Goal: Information Seeking & Learning: Find contact information

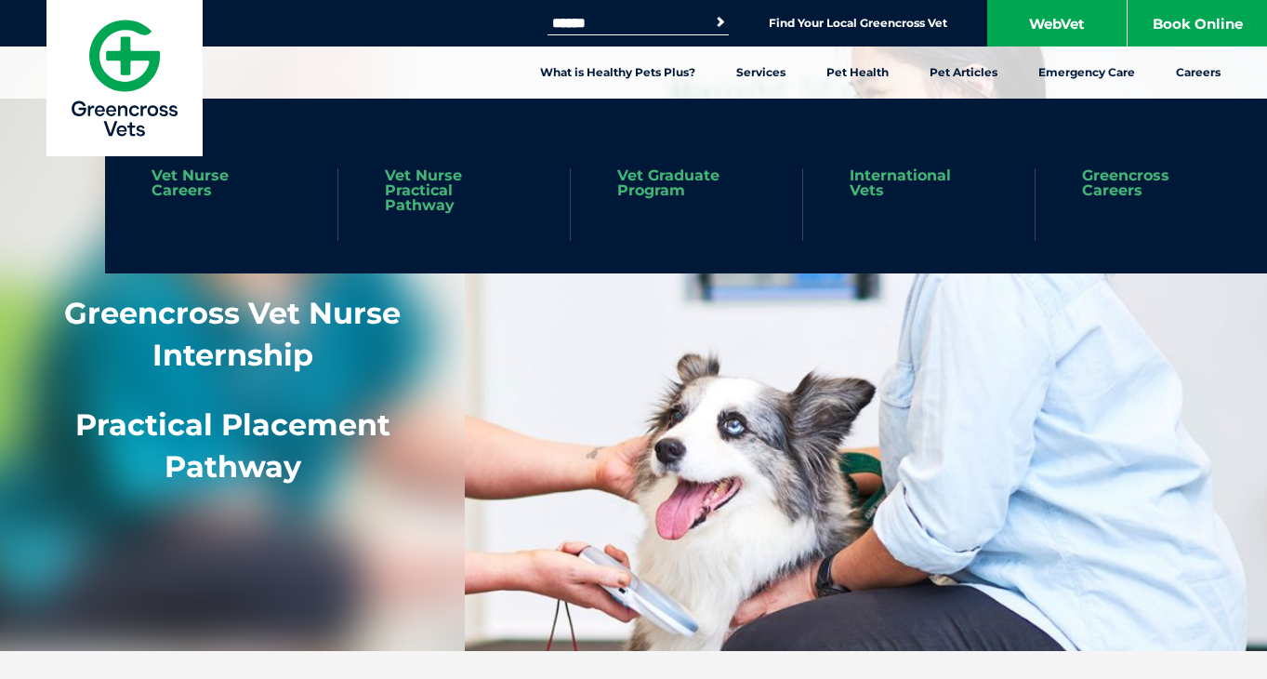
click at [409, 203] on link "Vet Nurse Practical Pathway" at bounding box center [454, 190] width 139 height 45
click at [184, 194] on link "Vet Nurse Careers" at bounding box center [221, 183] width 139 height 30
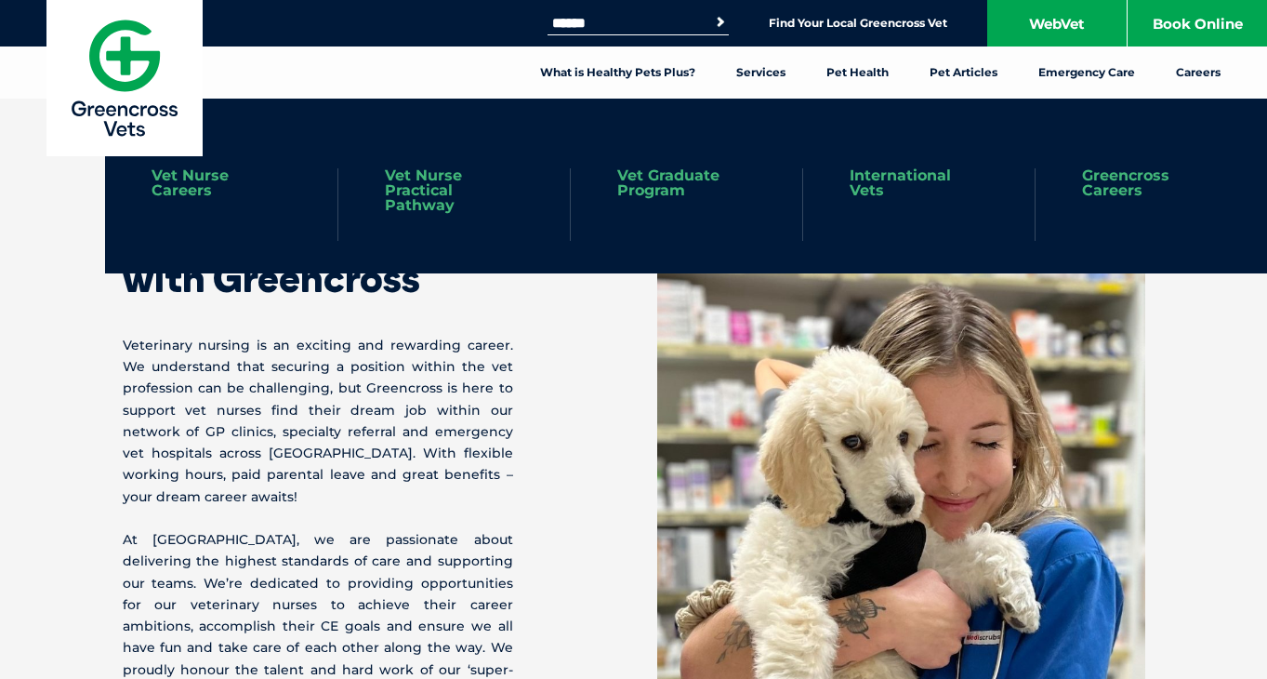
click at [407, 197] on link "Vet Nurse Practical Pathway" at bounding box center [454, 190] width 139 height 45
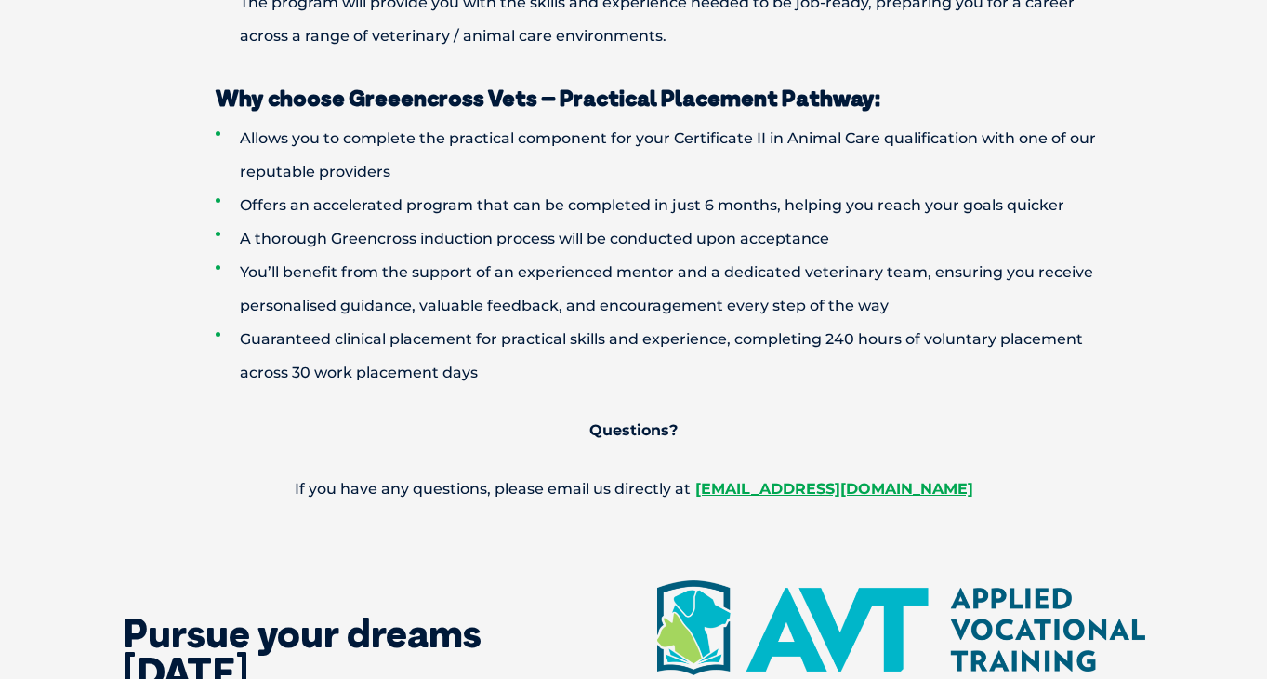
scroll to position [1553, 0]
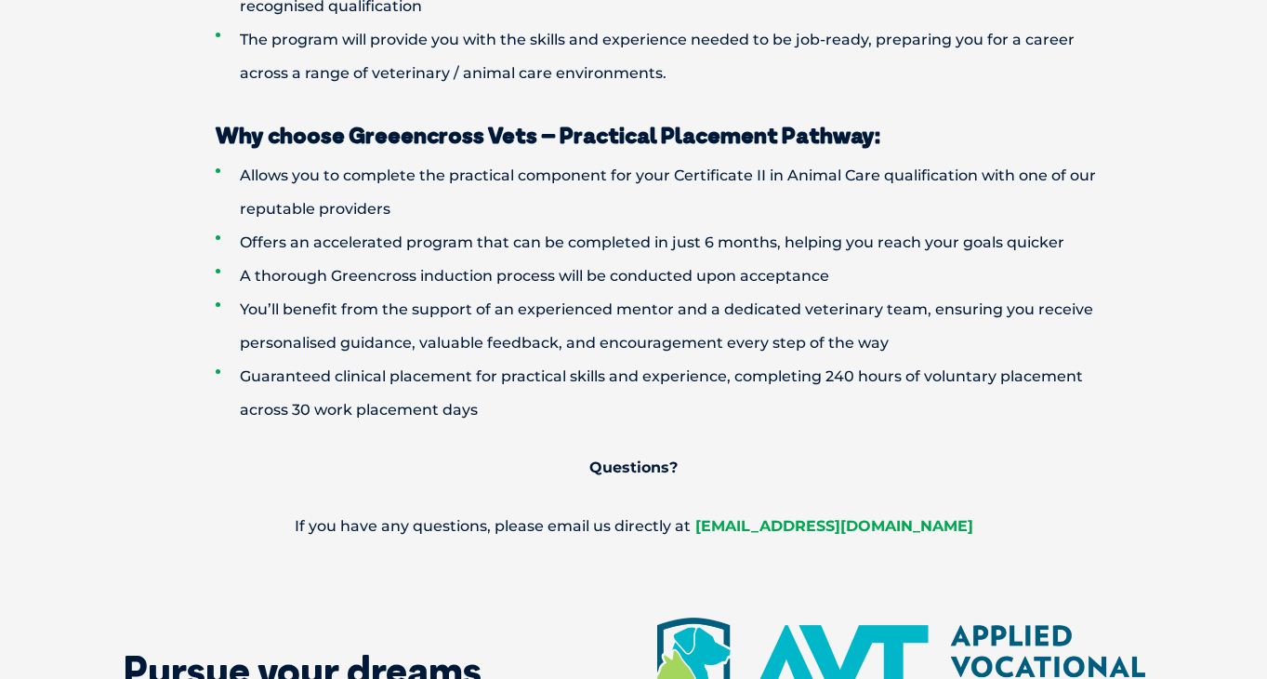
click at [750, 531] on strong "[EMAIL_ADDRESS][DOMAIN_NAME]" at bounding box center [834, 526] width 278 height 18
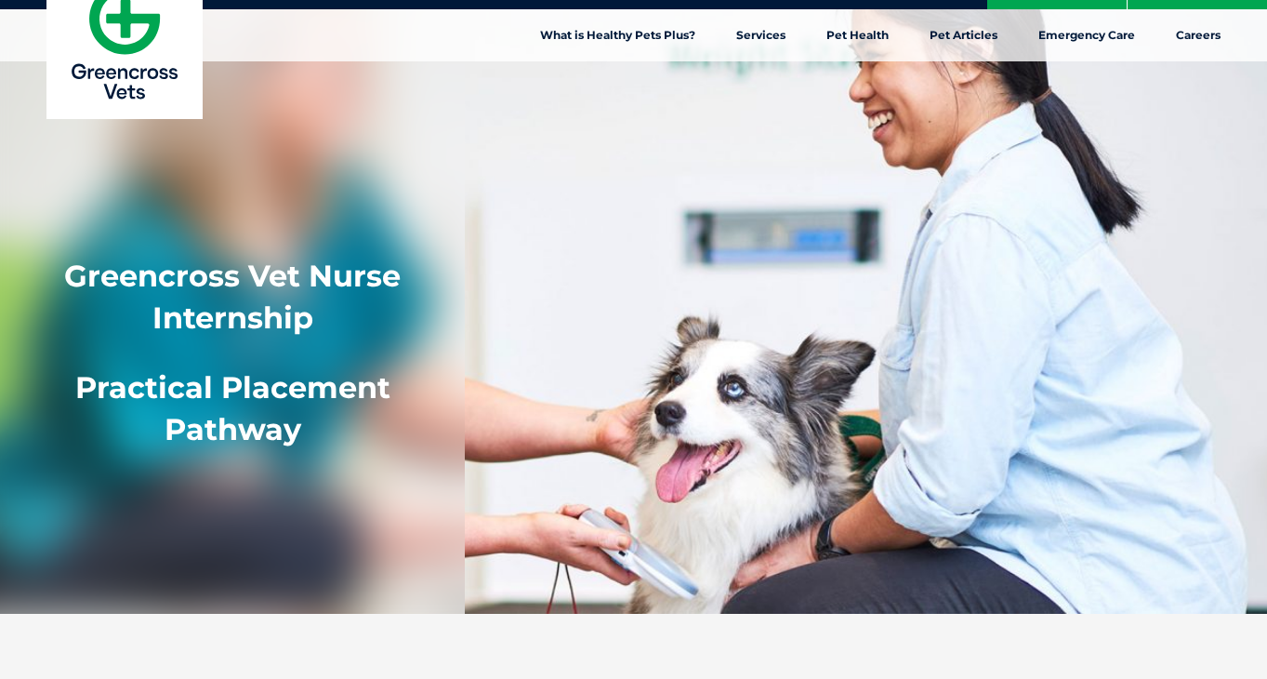
scroll to position [0, 0]
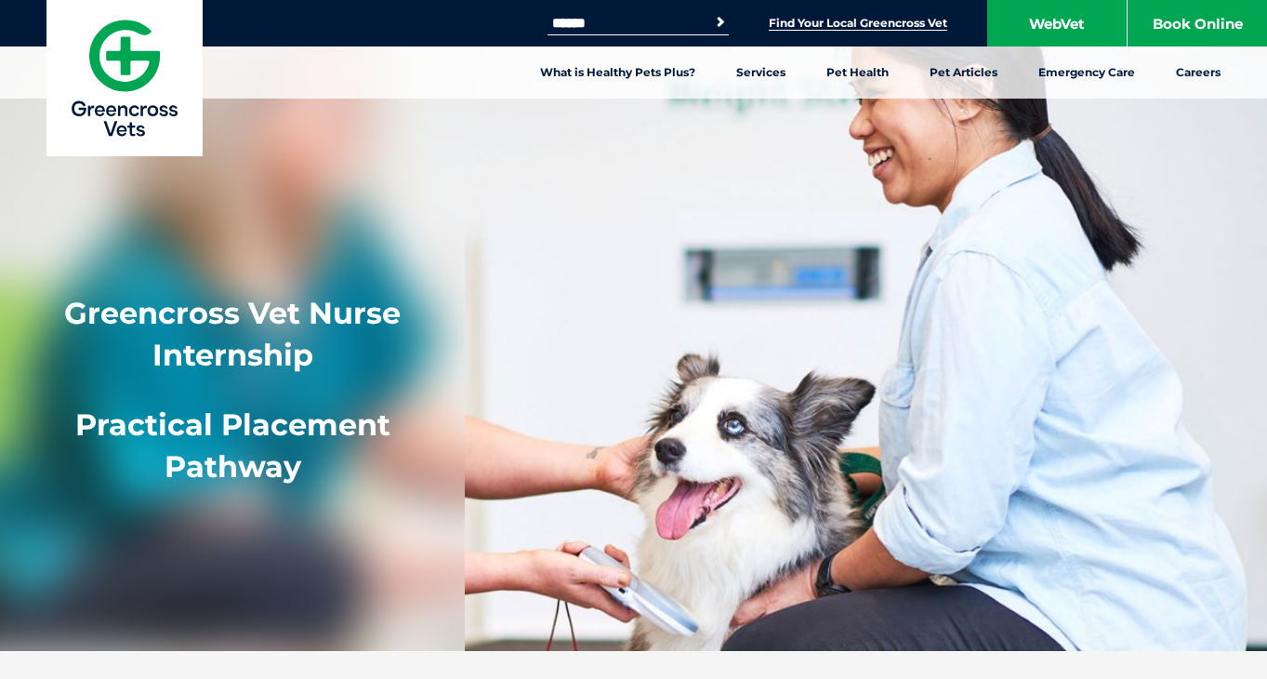
click at [808, 27] on link "Find Your Local Greencross Vet" at bounding box center [858, 23] width 179 height 15
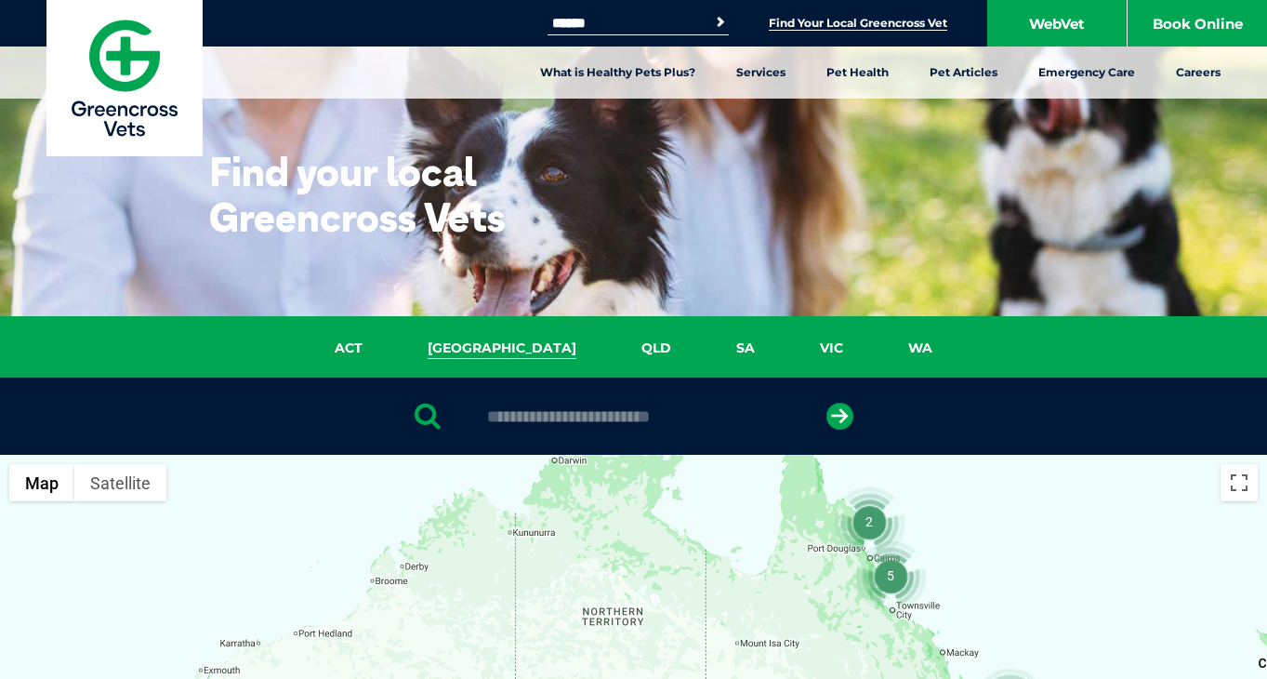
click at [506, 347] on link "NSW" at bounding box center [502, 348] width 214 height 21
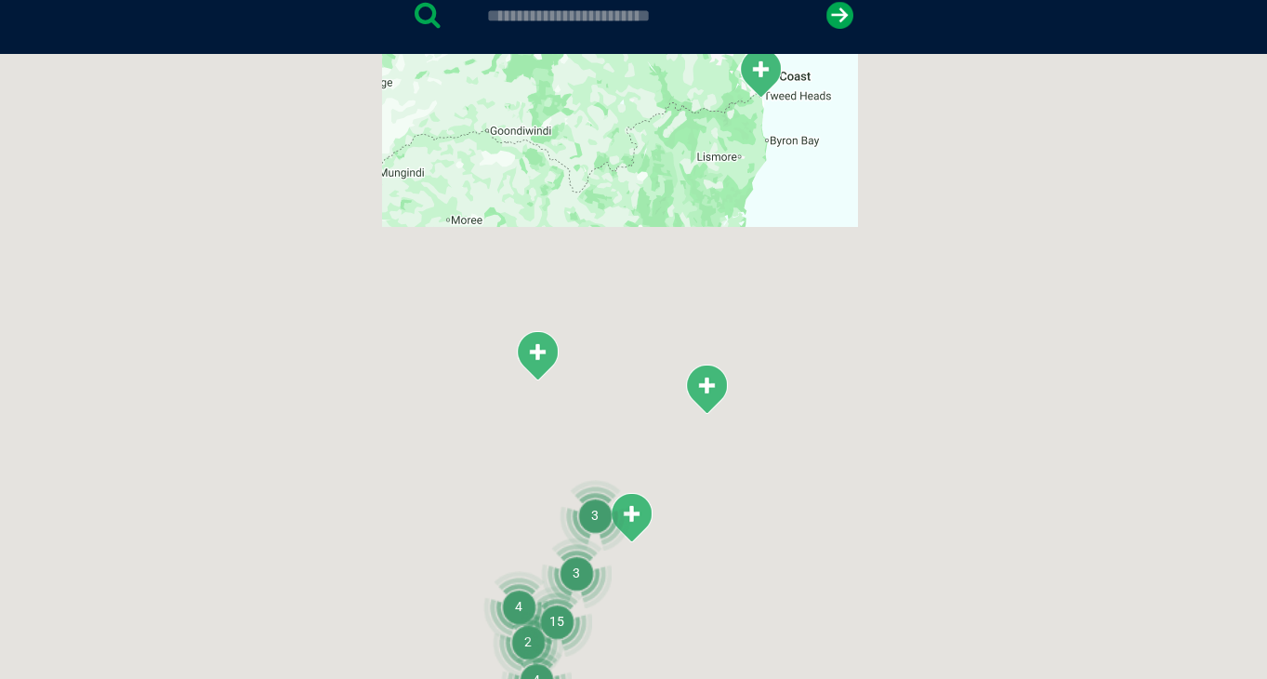
scroll to position [426, 0]
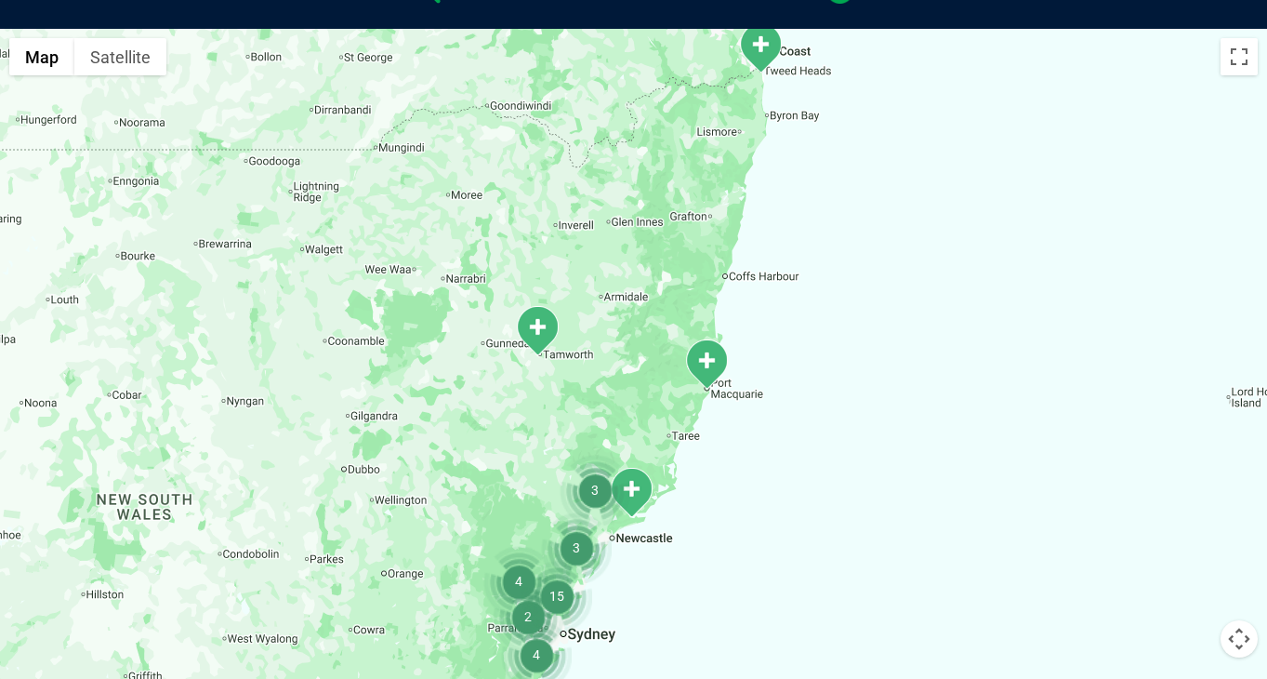
click at [637, 497] on img "Tanilba Bay" at bounding box center [631, 492] width 46 height 51
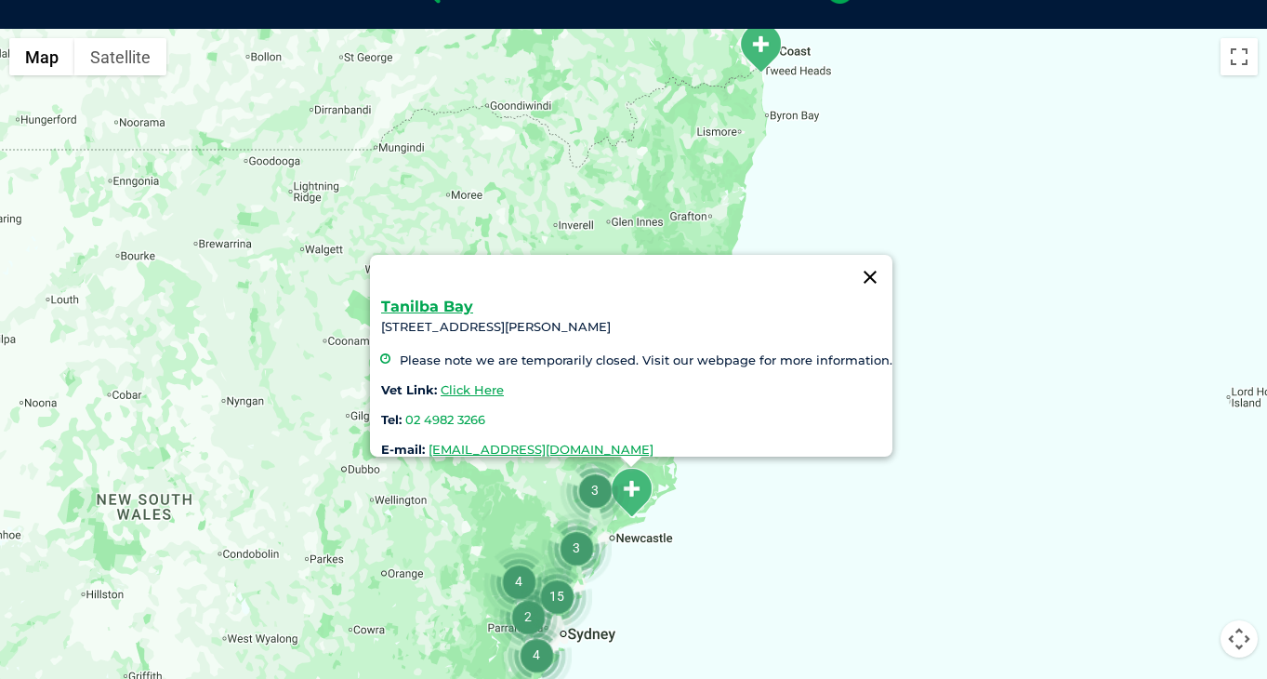
click at [873, 264] on button "Close" at bounding box center [870, 277] width 45 height 45
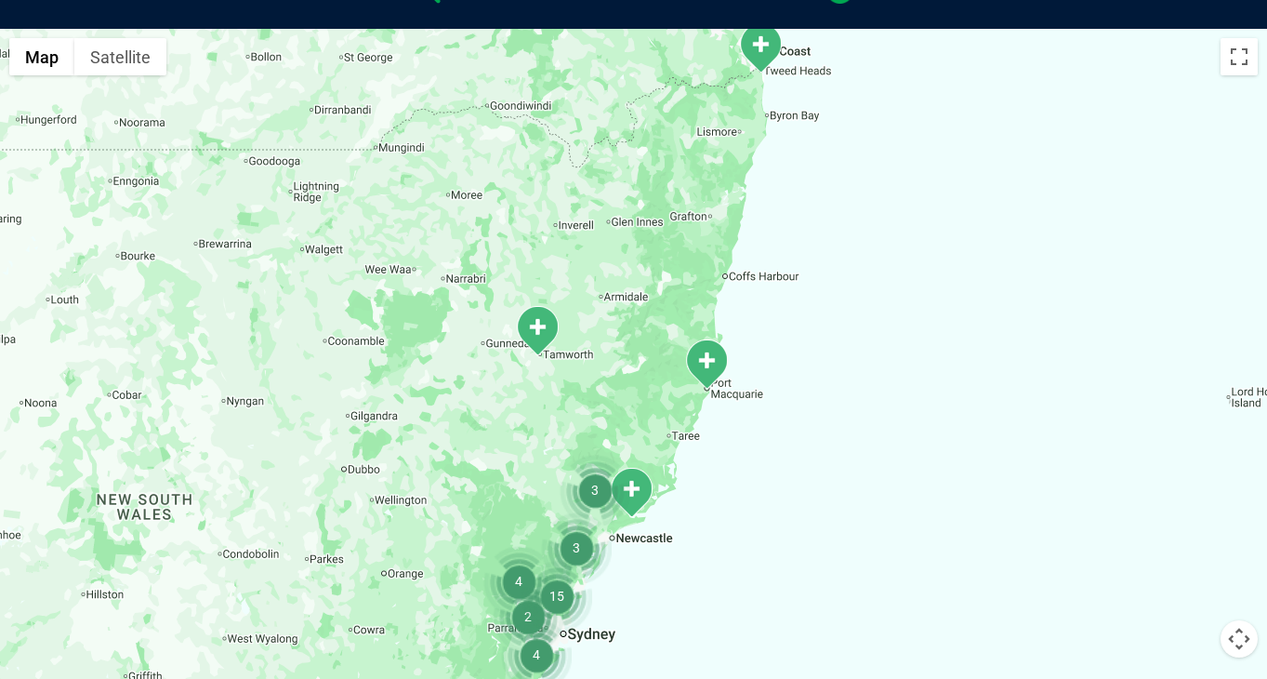
click at [594, 484] on img "3" at bounding box center [595, 490] width 71 height 71
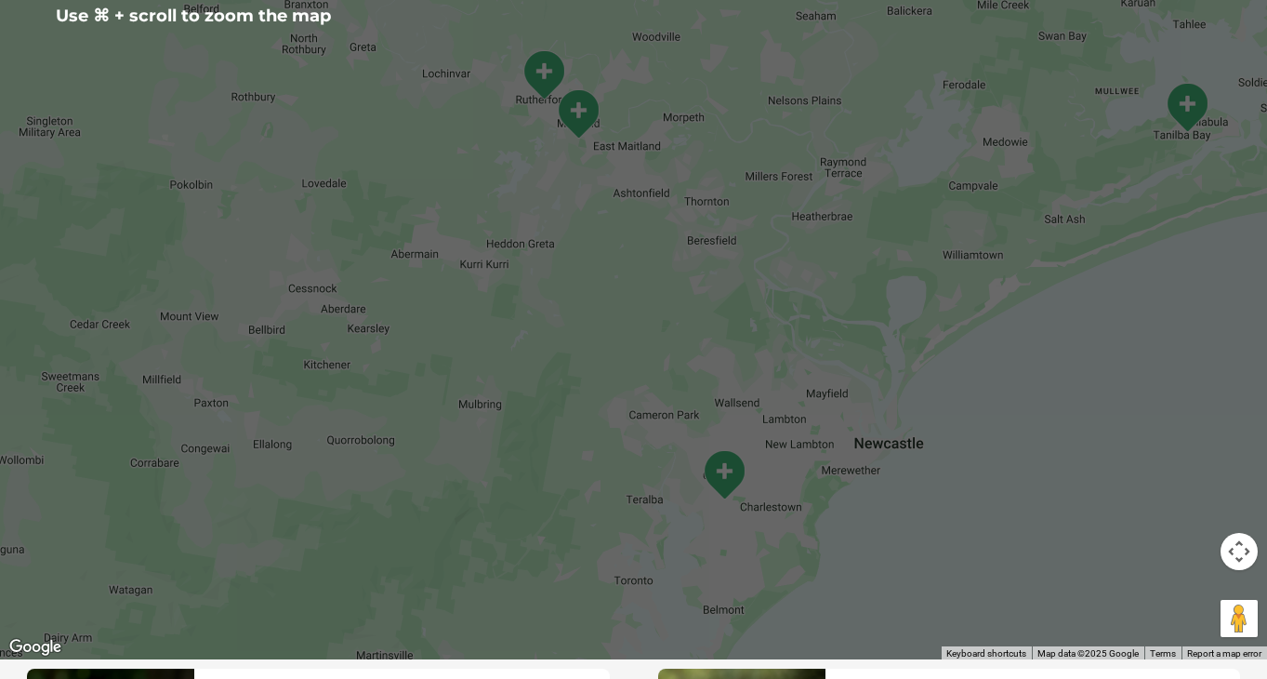
scroll to position [531, 0]
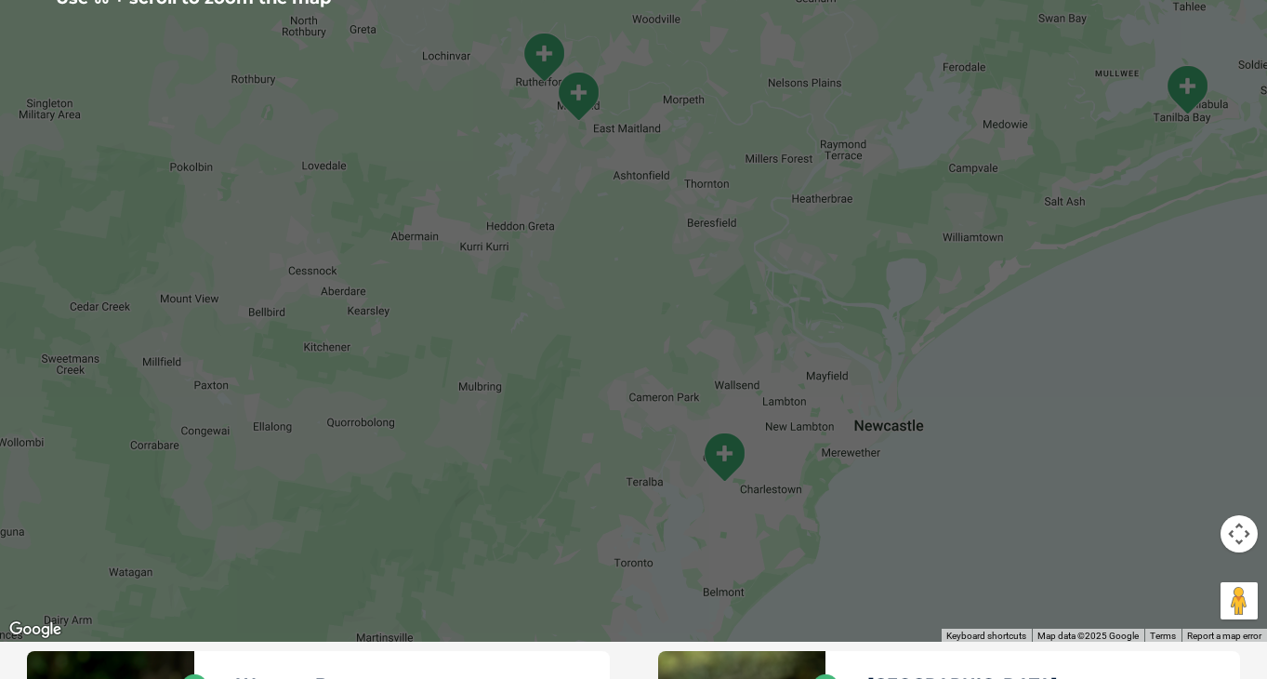
click at [726, 454] on img "Warners Bay" at bounding box center [724, 456] width 46 height 51
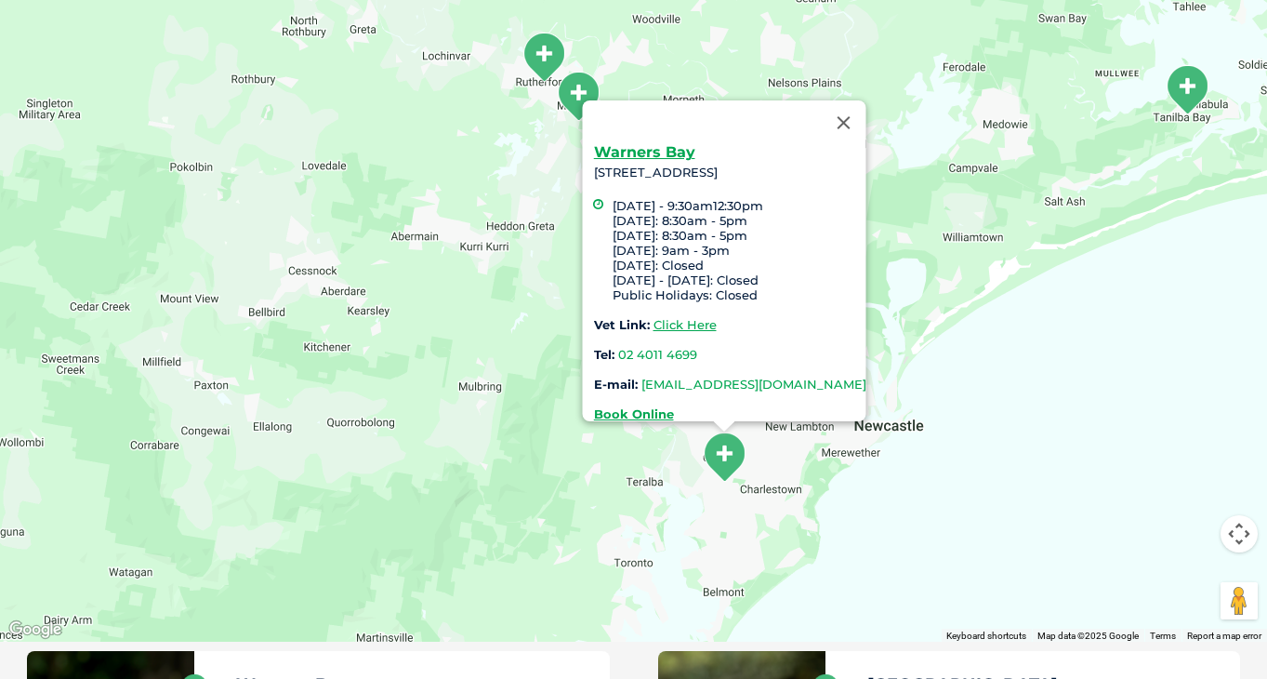
click at [695, 377] on link "greencross.warnersbay@greencrossvet.com.au" at bounding box center [753, 384] width 225 height 15
